Goal: Information Seeking & Learning: Check status

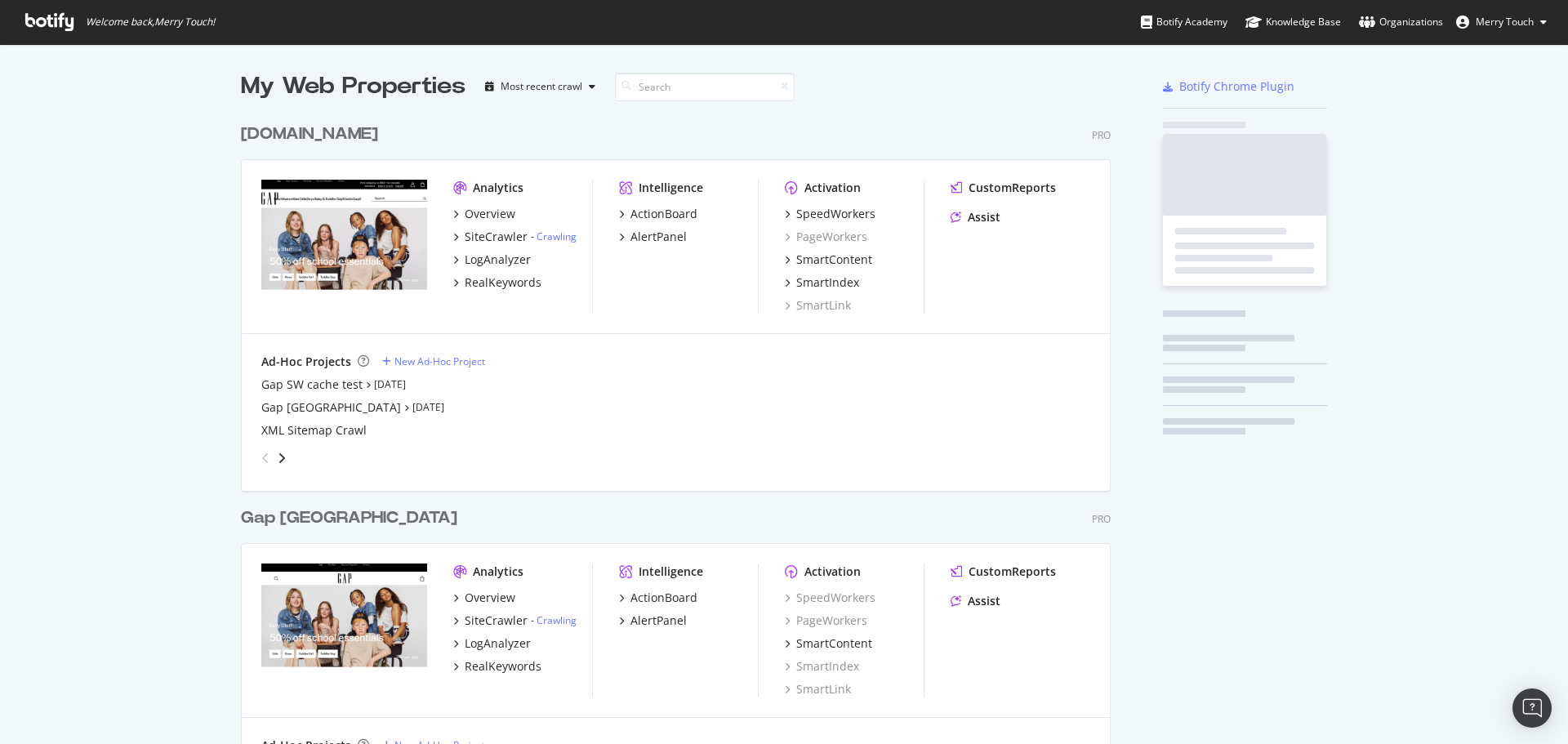
scroll to position [1869, 870]
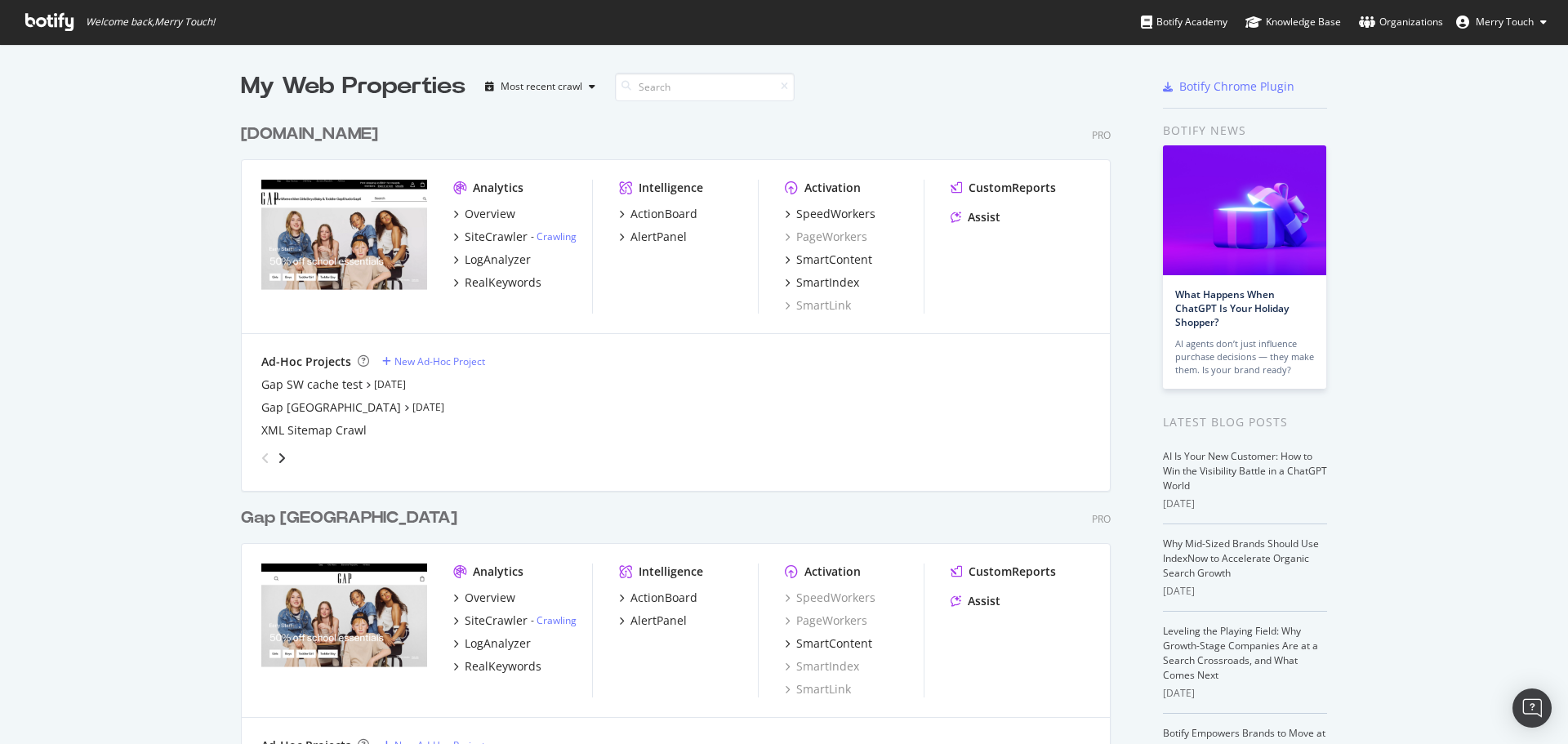
click at [491, 235] on div "SiteCrawler" at bounding box center [496, 236] width 63 height 16
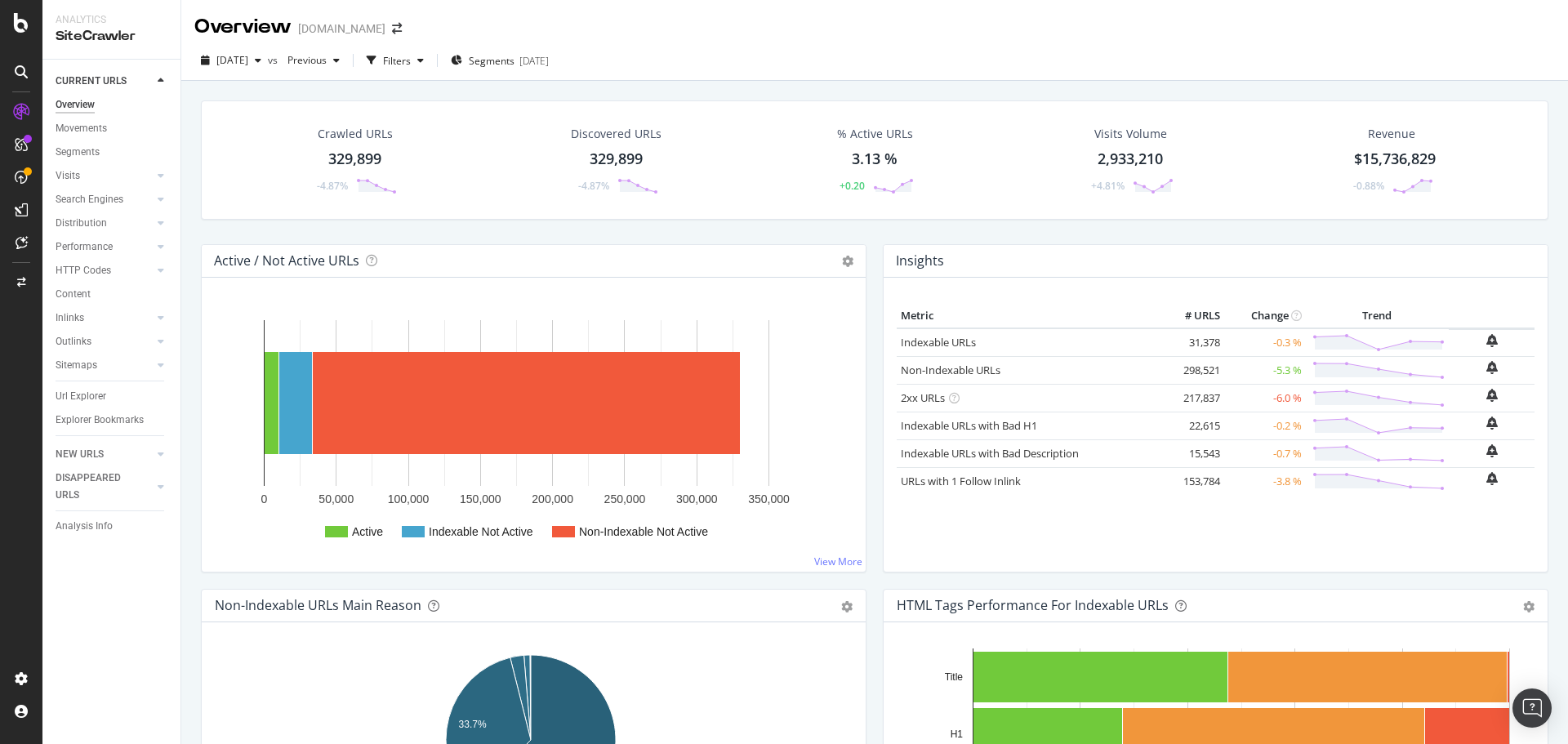
click at [189, 577] on div "Crawled URLs 329,899 -4.87% Discovered URLs 329,899 -4.87% % Active URLs 3.13 %…" at bounding box center [875, 453] width 1387 height 744
click at [82, 421] on div "Explorer Bookmarks" at bounding box center [100, 420] width 88 height 17
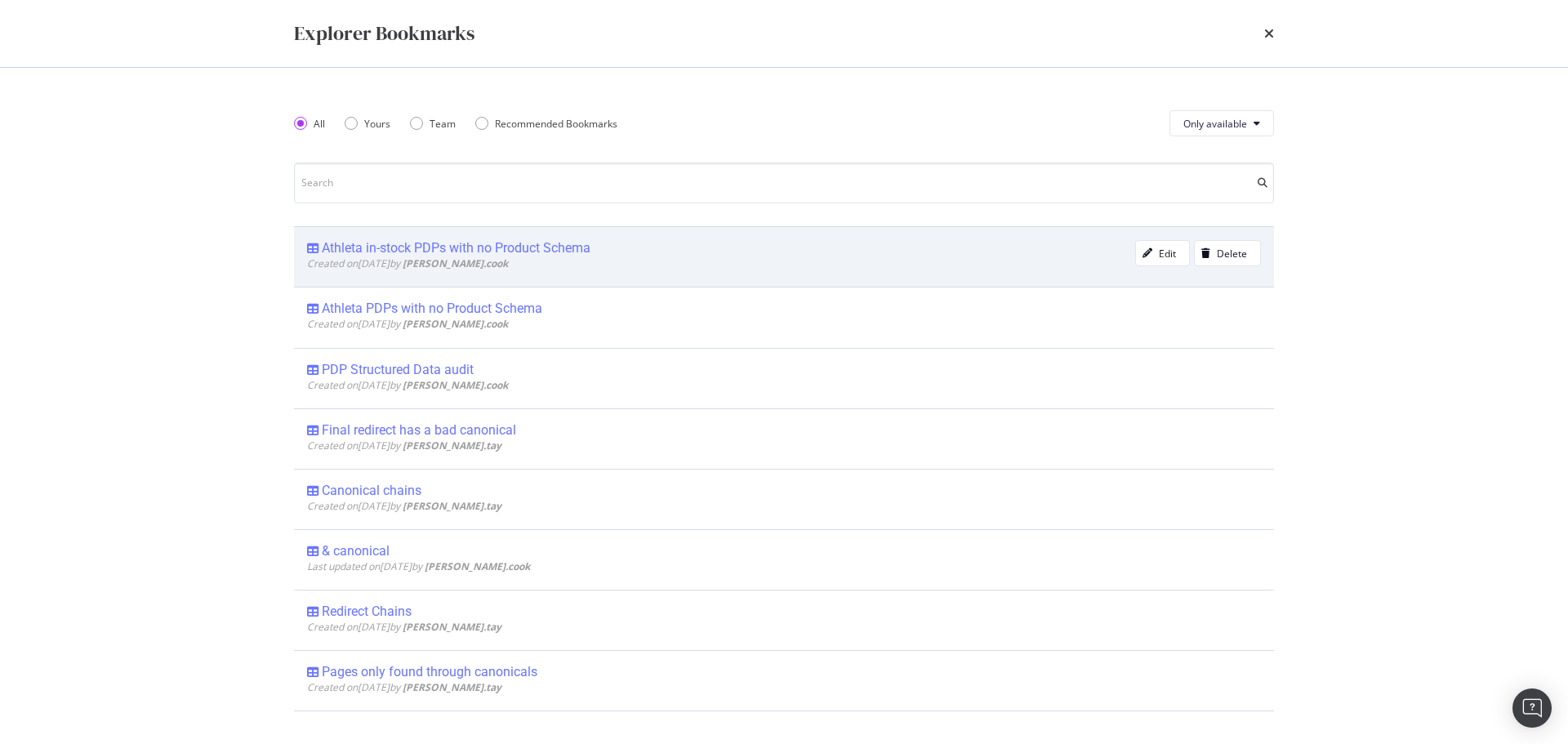
click at [379, 242] on div "Athleta in-stock PDPs with no Product Schema" at bounding box center [455, 247] width 269 height 16
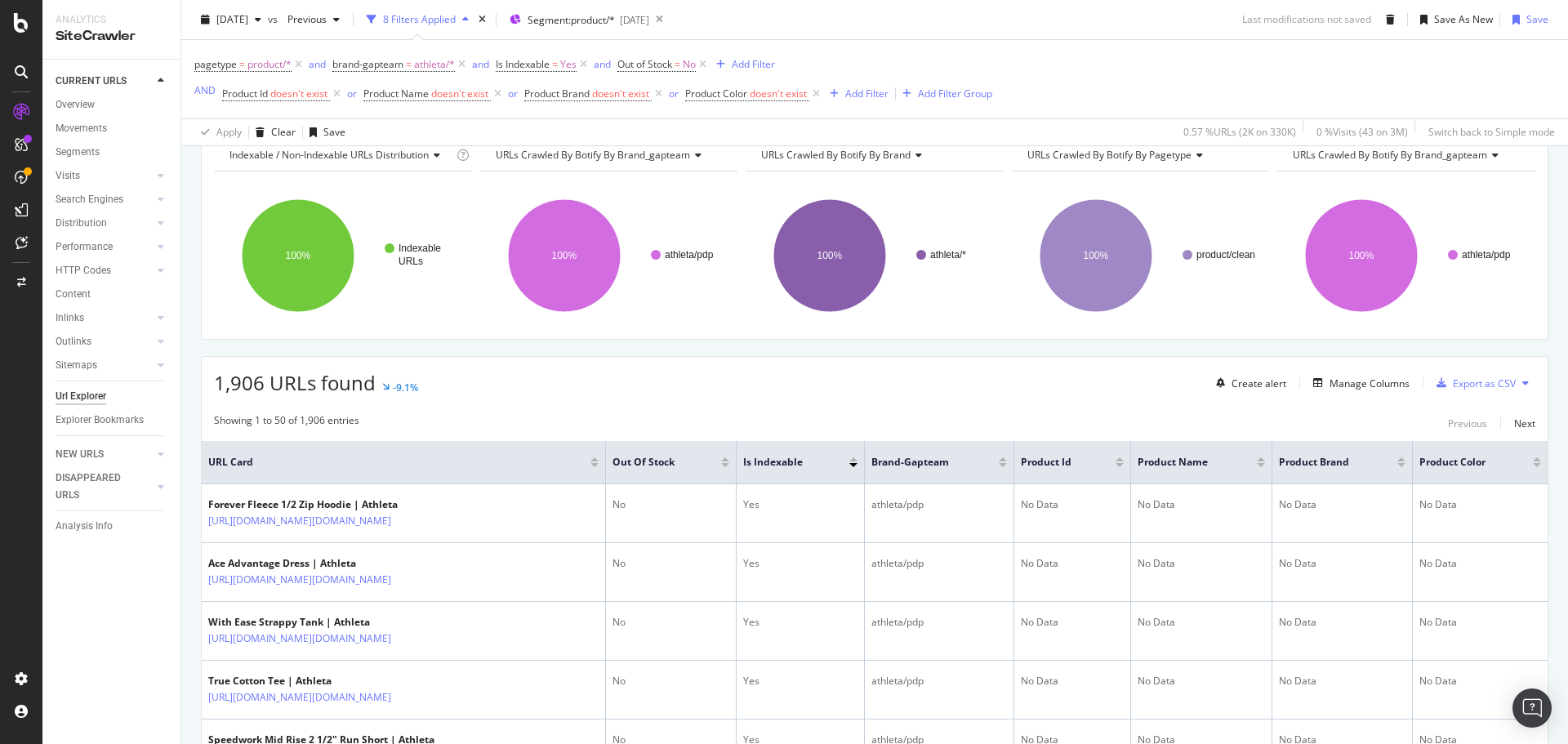
scroll to position [163, 0]
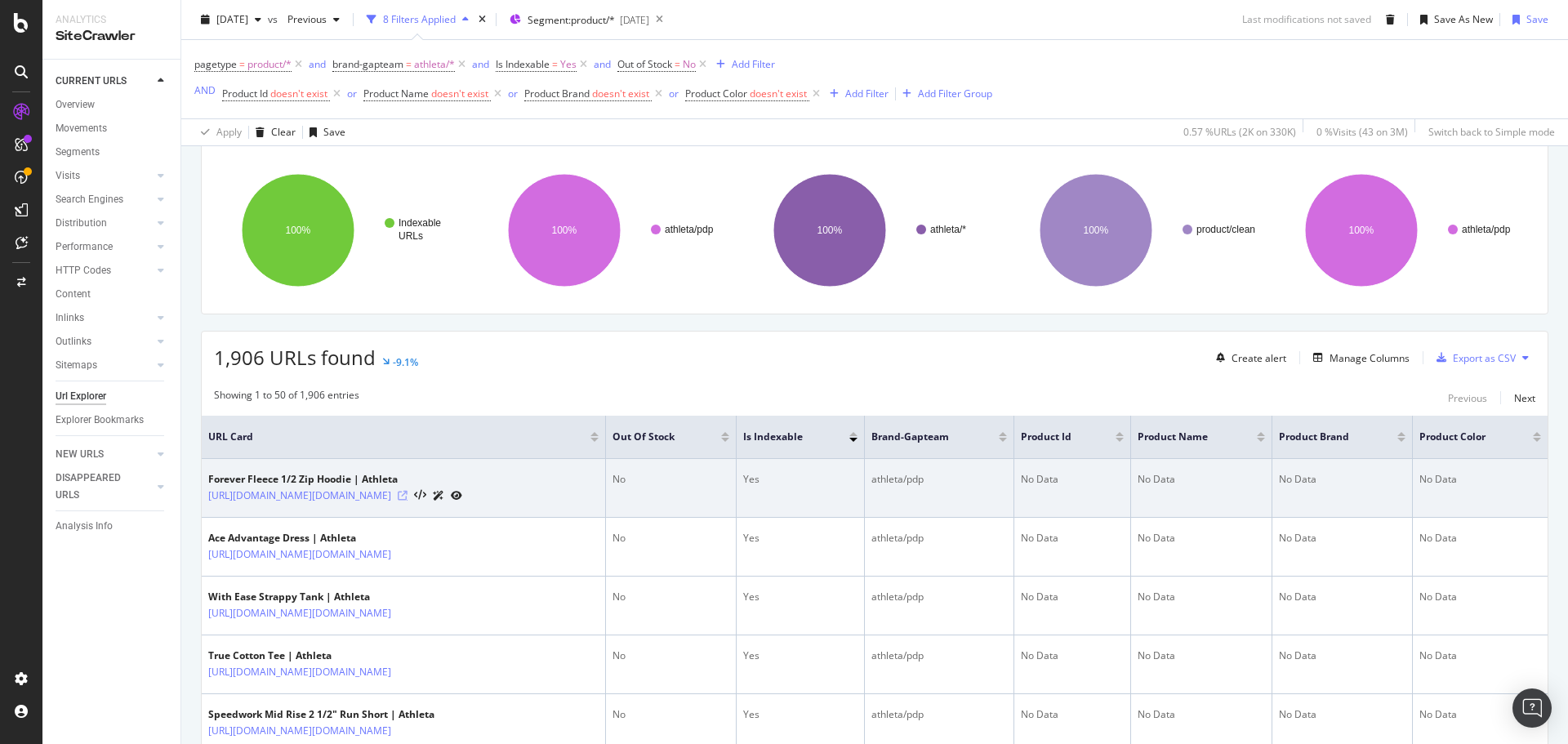
click at [407, 494] on icon at bounding box center [402, 495] width 9 height 9
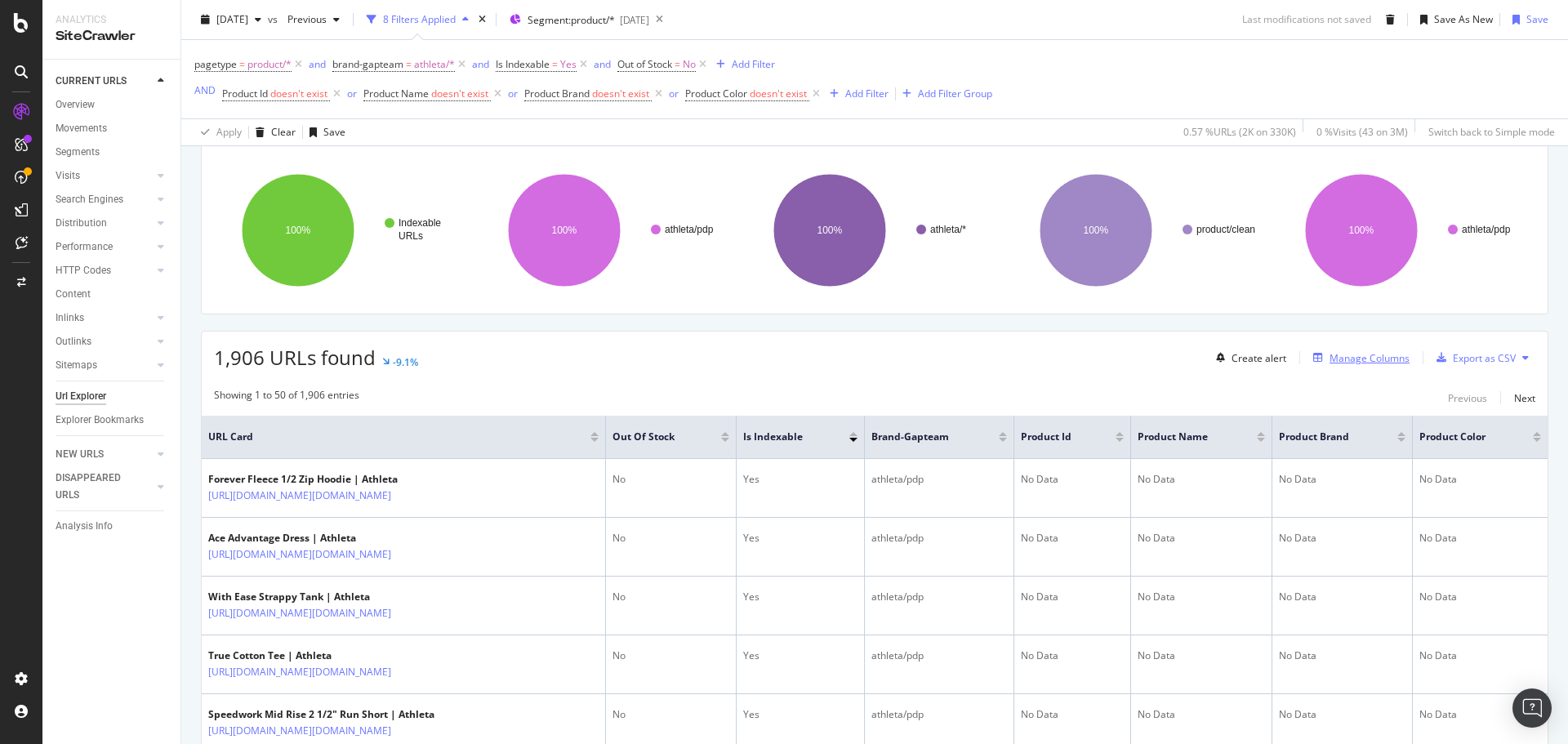
click at [1388, 360] on div "Manage Columns" at bounding box center [1369, 358] width 80 height 14
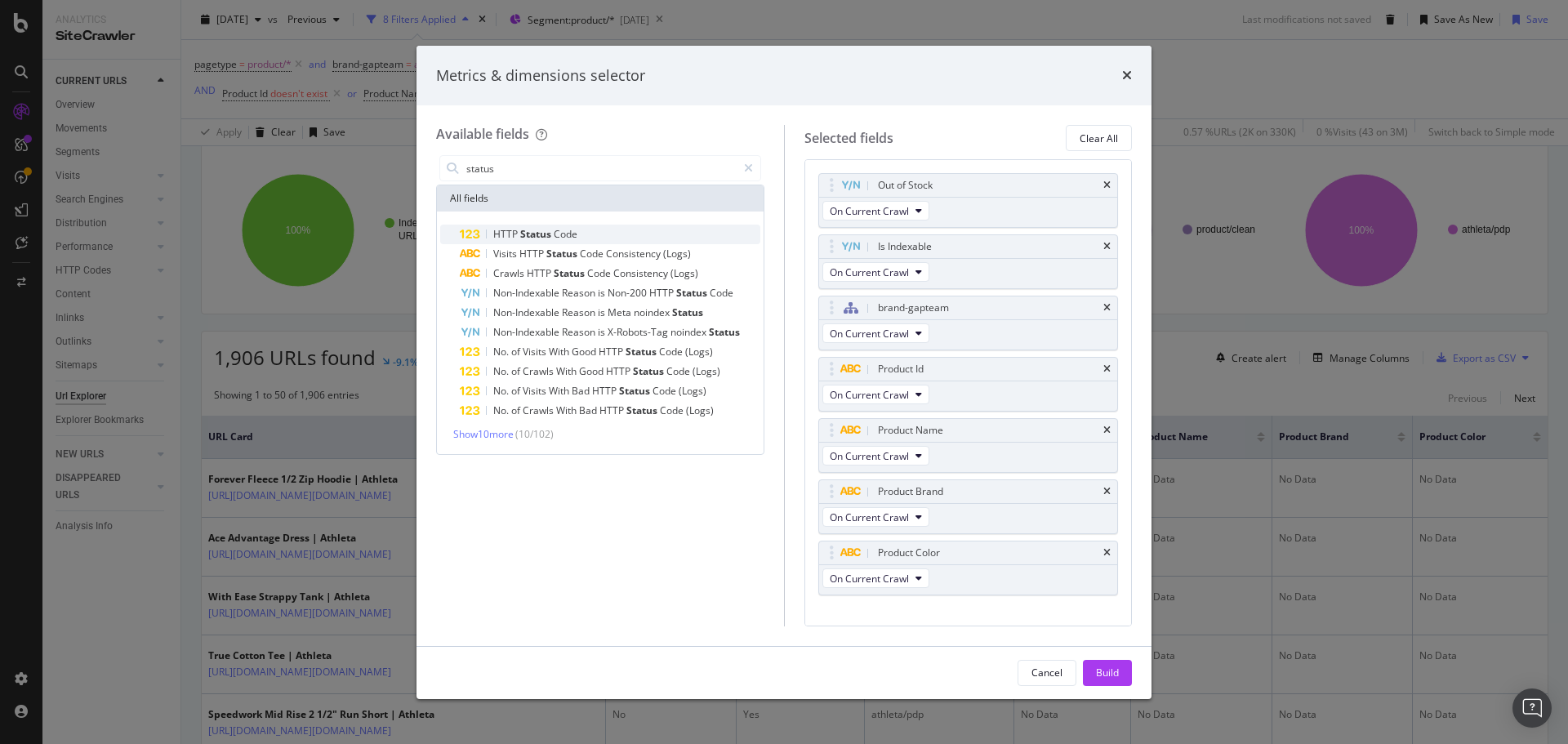
type input "status"
click at [576, 238] on span "Code" at bounding box center [565, 234] width 24 height 14
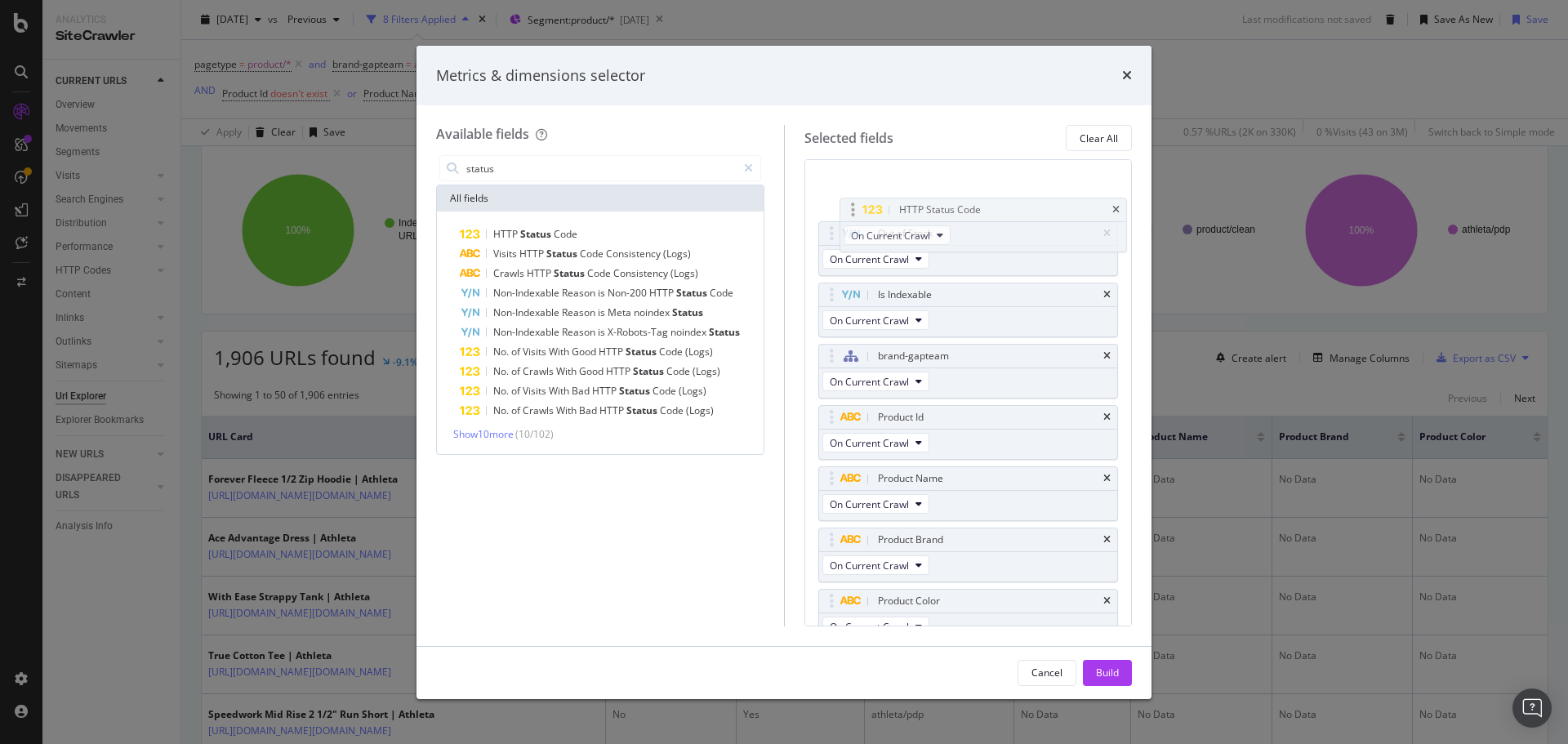
scroll to position [0, 0]
drag, startPoint x: 827, startPoint y: 585, endPoint x: 823, endPoint y: 205, distance: 380.0
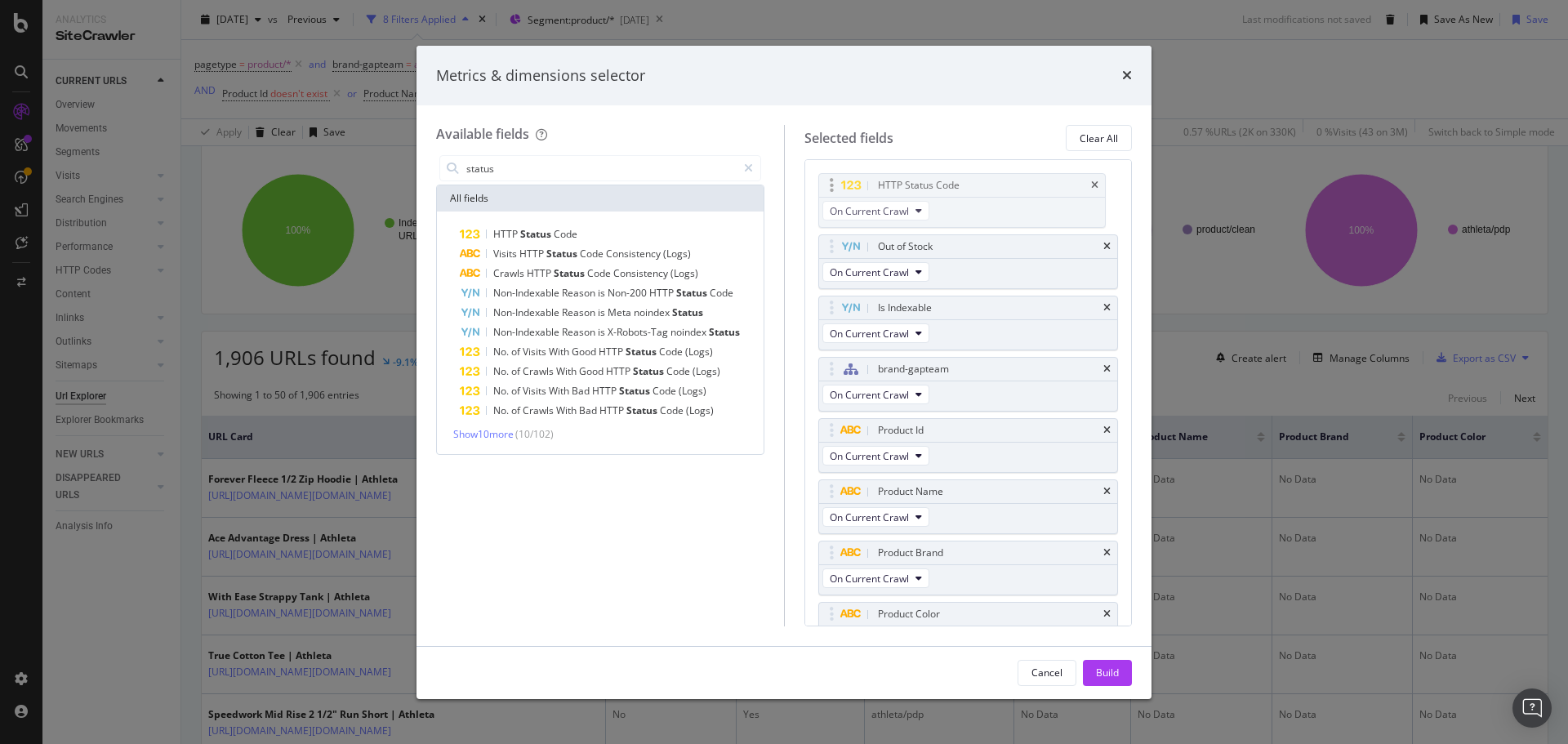
click at [823, 205] on body "Analytics SiteCrawler CURRENT URLS Overview Movements Segments Visits Analysis …" at bounding box center [784, 372] width 1568 height 744
click at [1113, 670] on div "Build" at bounding box center [1107, 672] width 23 height 14
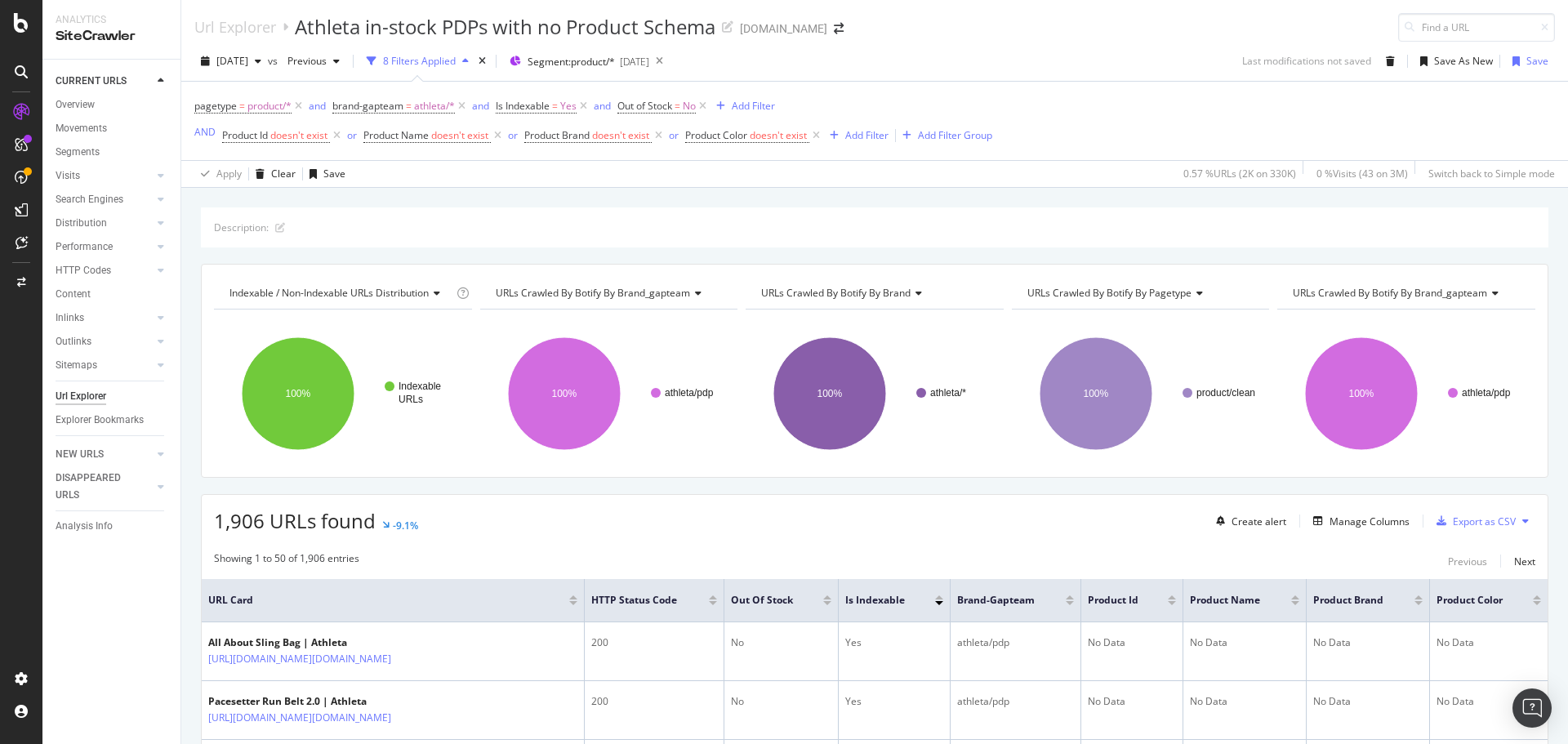
click at [968, 35] on div "Url Explorer Athleta in-stock PDPs with no Product Schema [DOMAIN_NAME]" at bounding box center [875, 21] width 1387 height 41
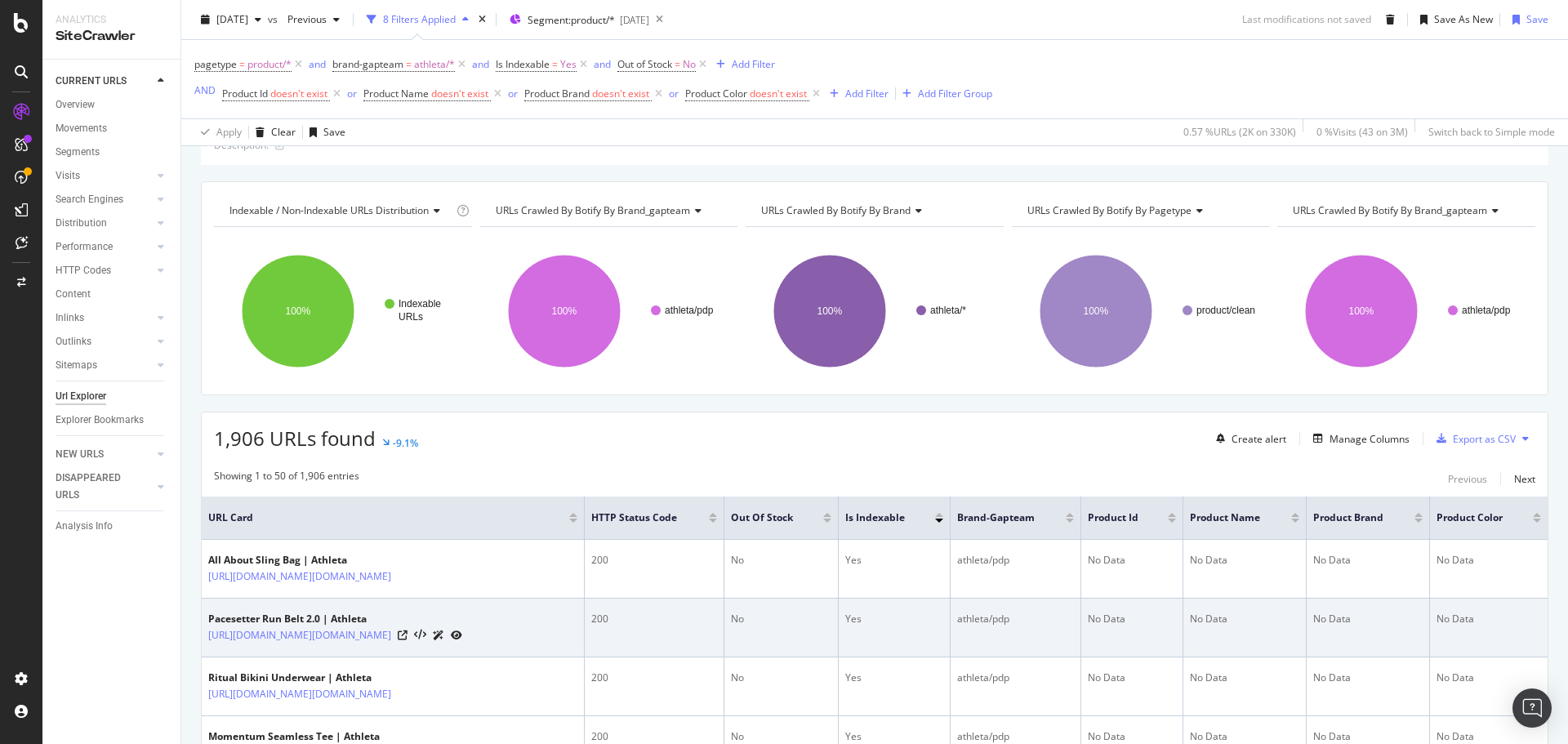
scroll to position [82, 0]
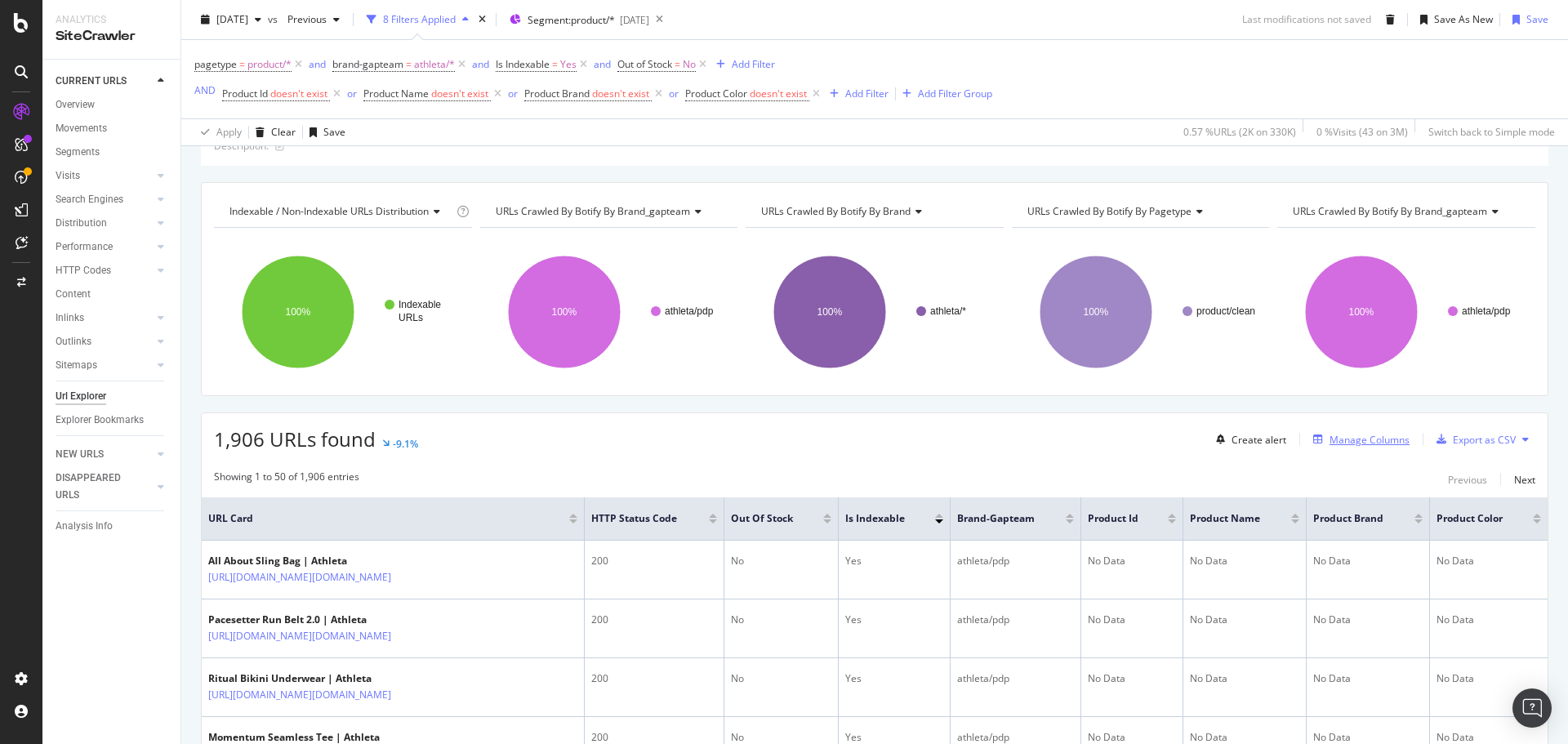
click at [1387, 436] on div "Manage Columns" at bounding box center [1369, 440] width 80 height 14
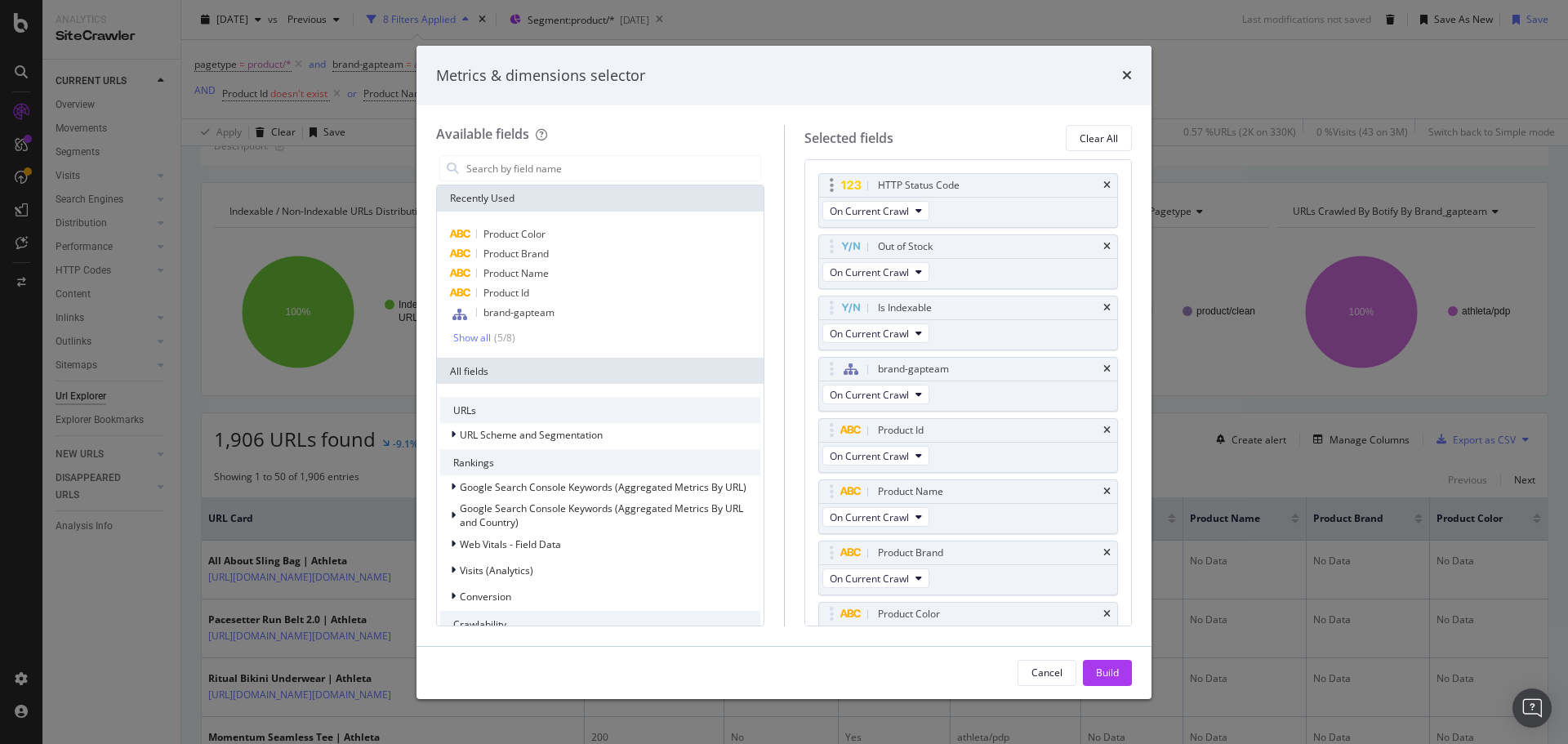
click at [1091, 192] on div "HTTP Status Code" at bounding box center [968, 185] width 299 height 23
click at [1103, 188] on icon "times" at bounding box center [1107, 185] width 8 height 9
click at [1122, 681] on button "Build" at bounding box center [1107, 673] width 49 height 26
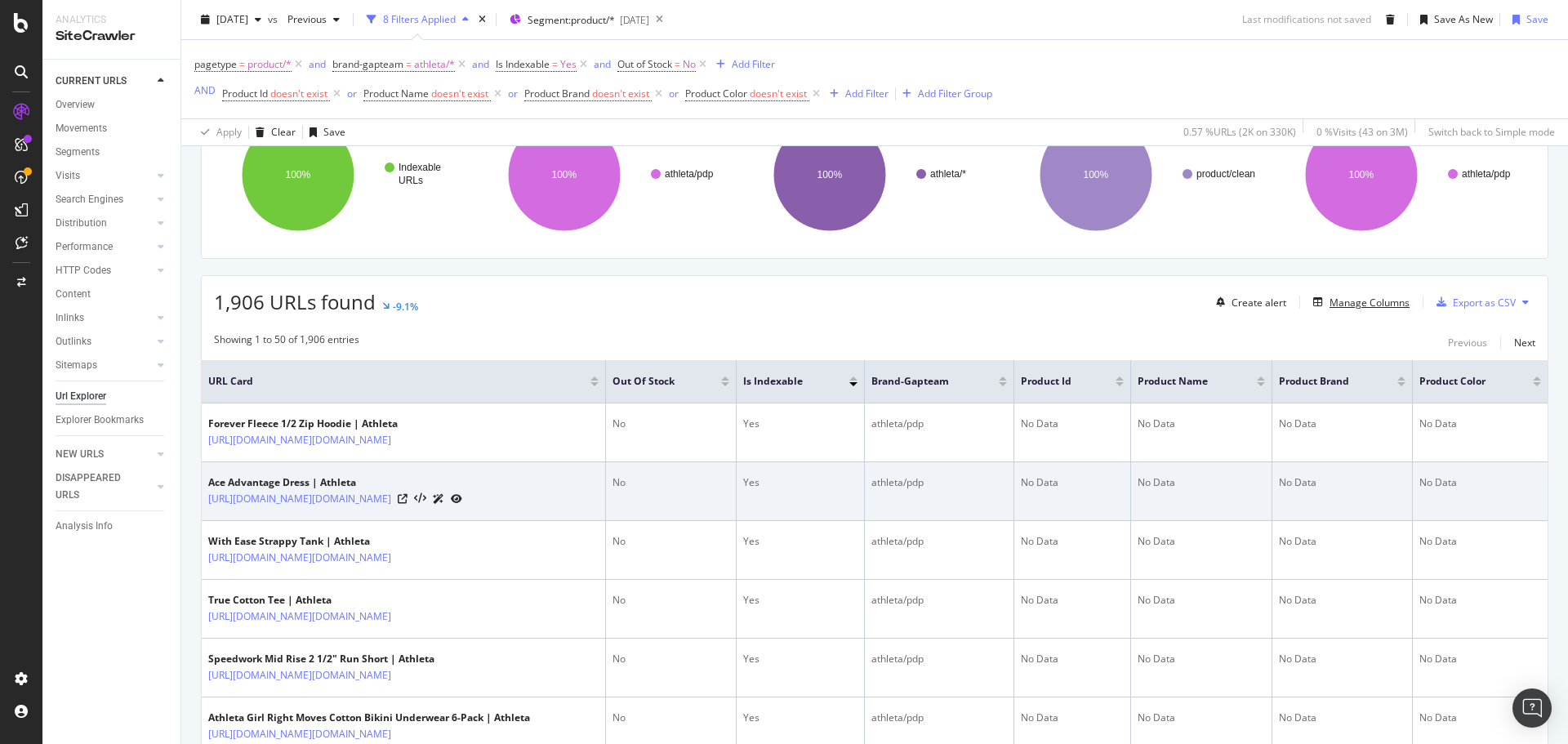
scroll to position [216, 0]
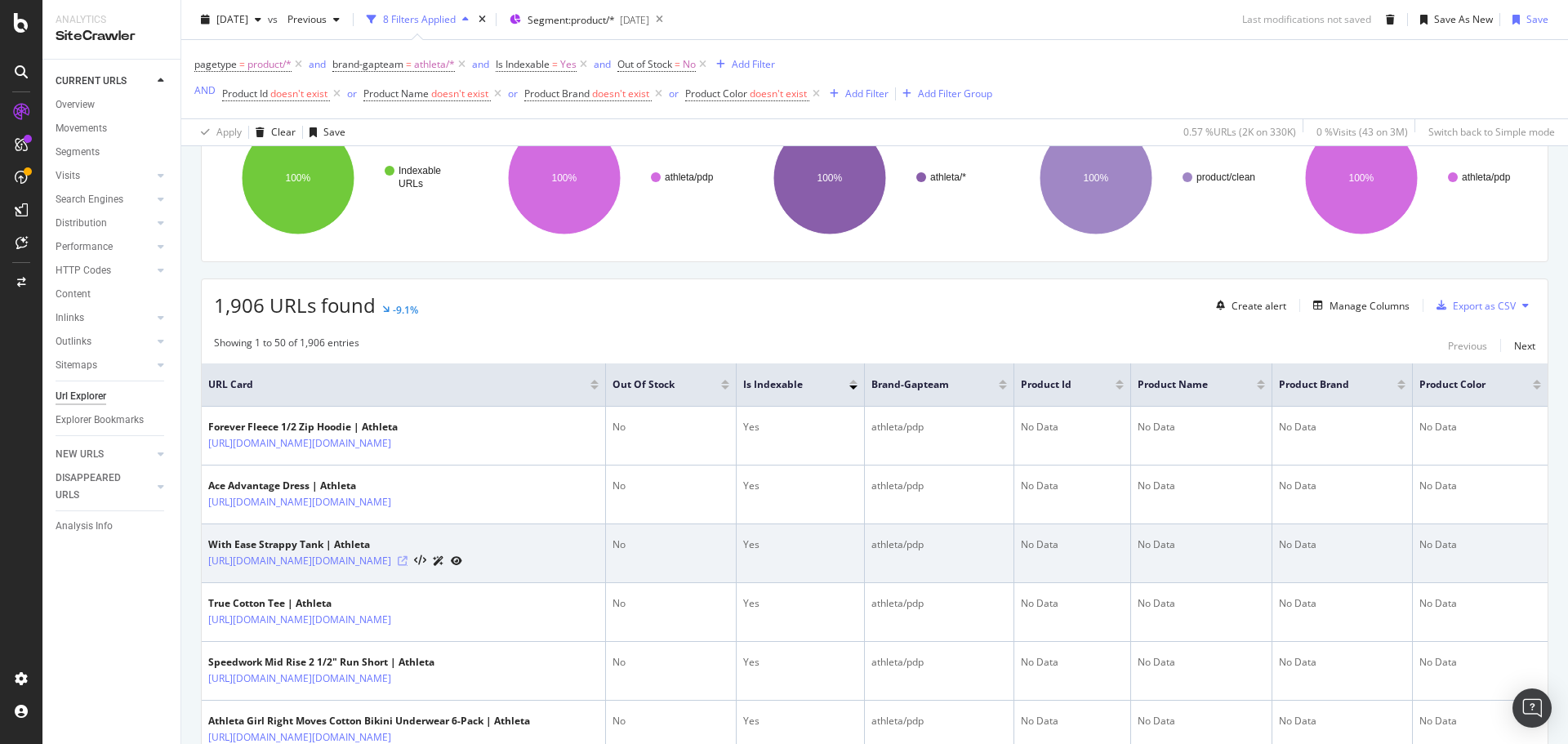
click at [407, 562] on icon at bounding box center [402, 560] width 9 height 9
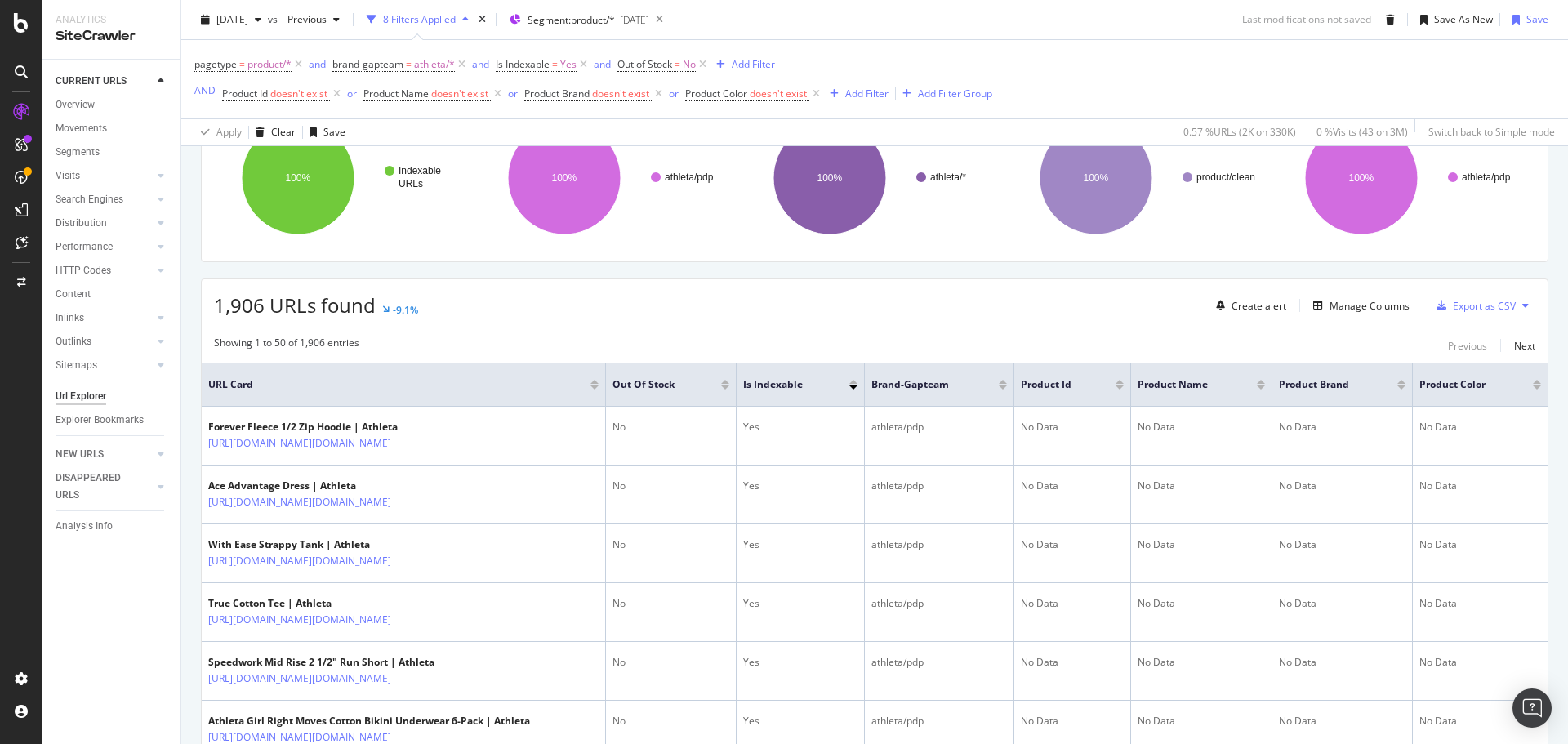
click at [156, 632] on div "CURRENT URLS Overview Movements Segments Visits Analysis Orphan URLs Search Eng…" at bounding box center [111, 401] width 138 height 684
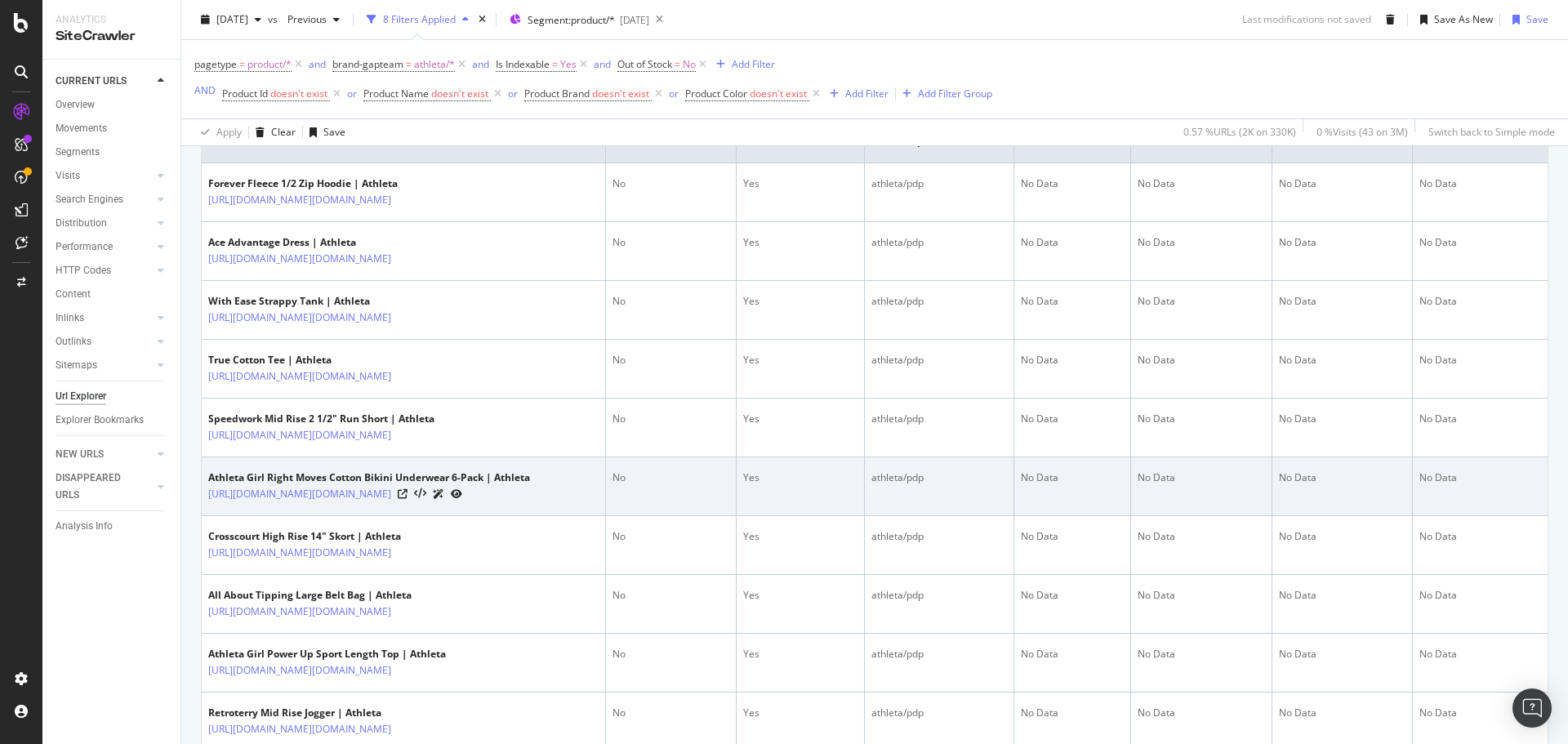
scroll to position [460, 0]
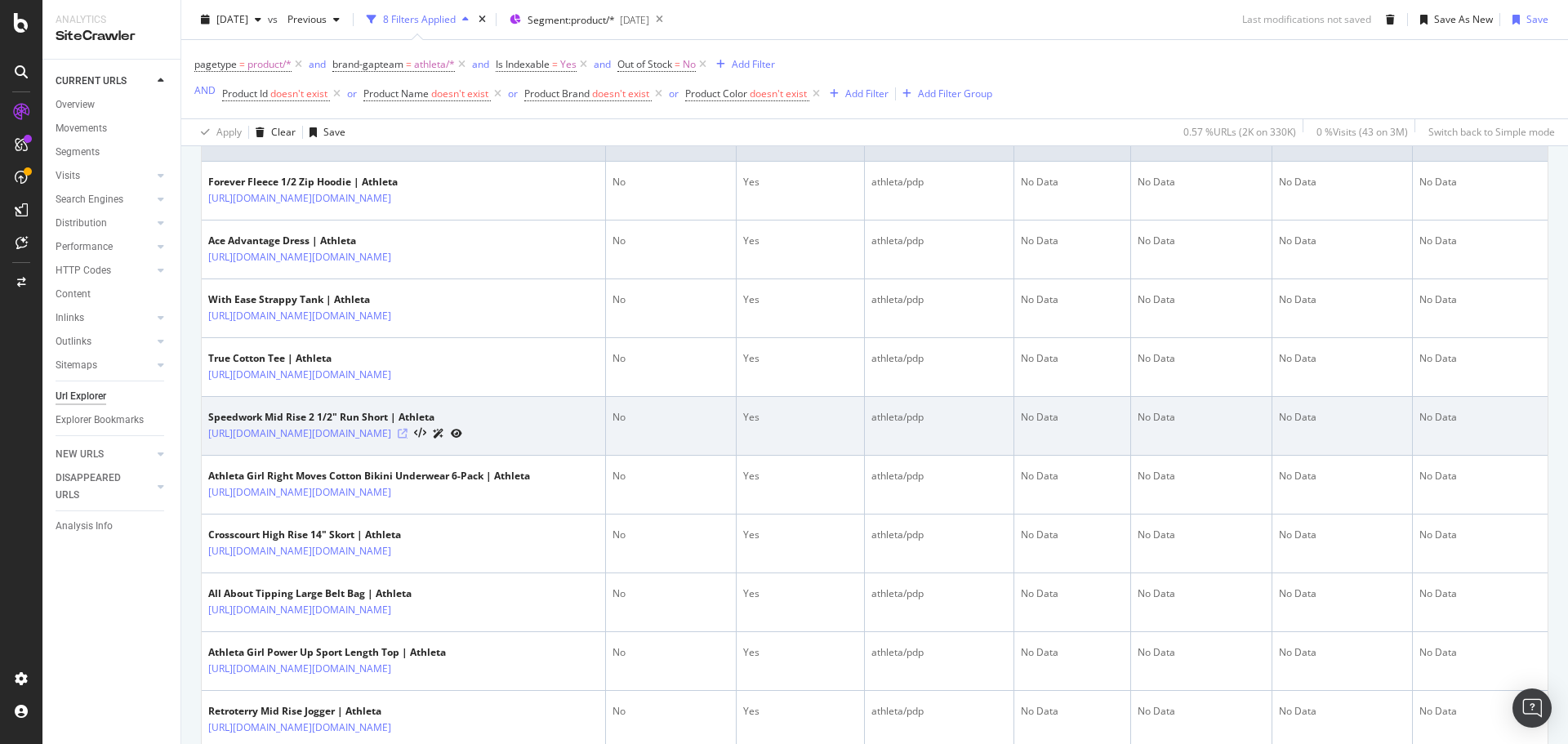
click at [407, 435] on icon at bounding box center [402, 433] width 9 height 9
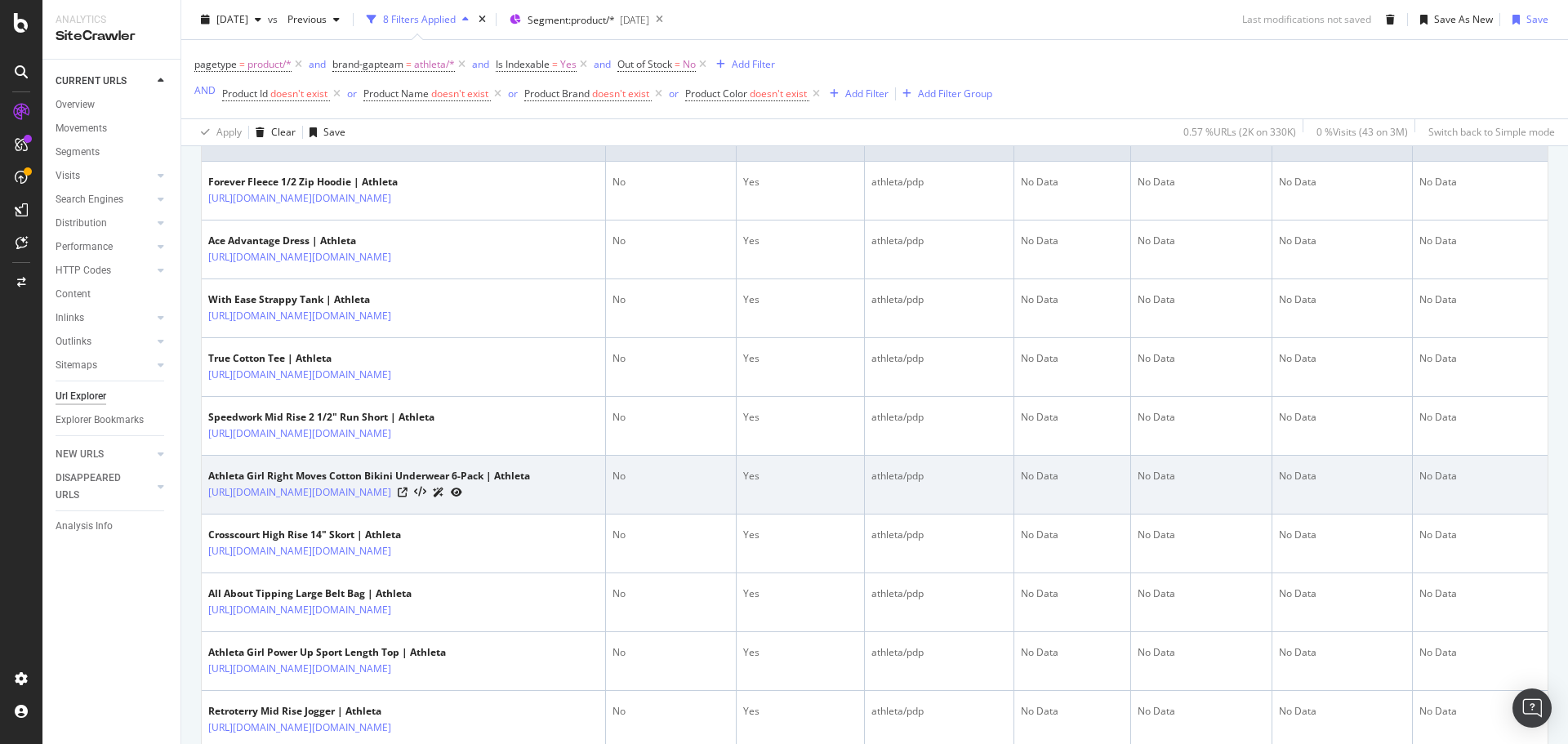
scroll to position [950, 0]
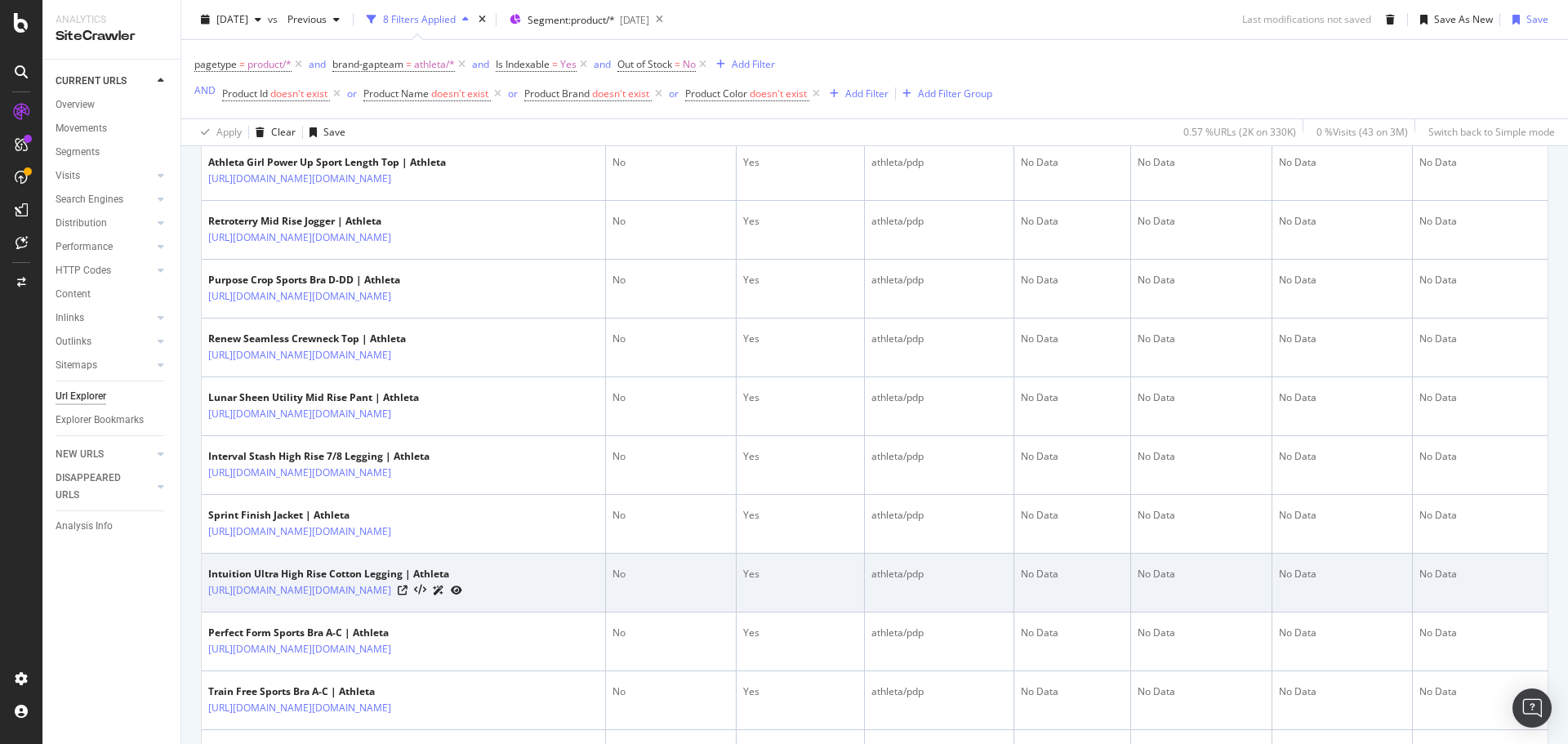
click at [462, 595] on div at bounding box center [430, 590] width 64 height 17
click at [407, 588] on icon at bounding box center [402, 589] width 9 height 9
